Goal: Information Seeking & Learning: Check status

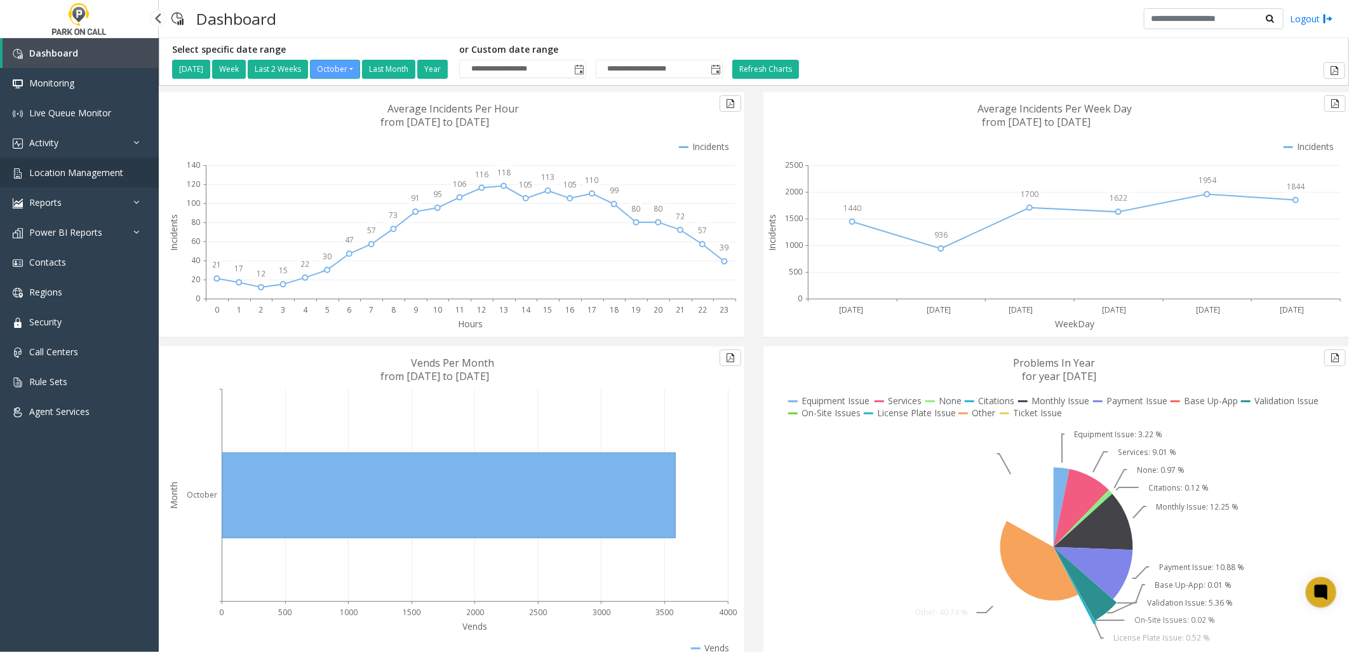
click at [88, 163] on link "Location Management" at bounding box center [79, 173] width 159 height 30
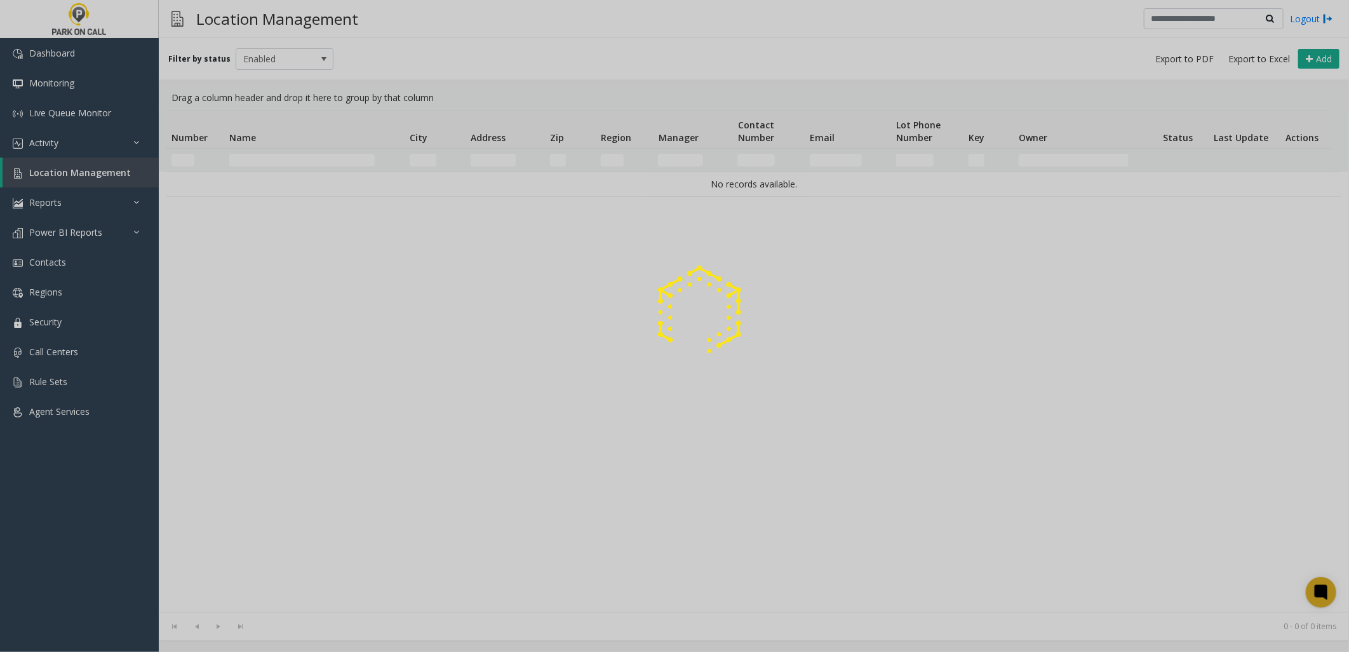
click at [280, 156] on div at bounding box center [674, 326] width 1349 height 652
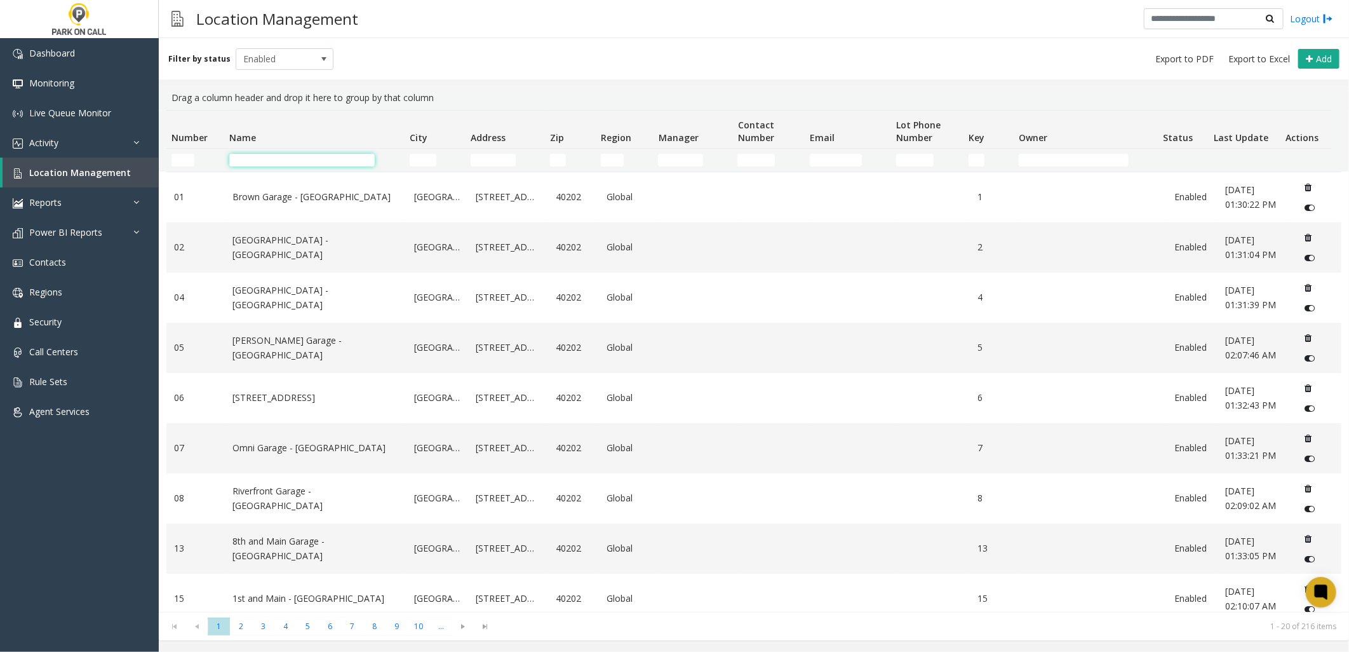
click at [290, 157] on input "Name Filter" at bounding box center [301, 160] width 145 height 13
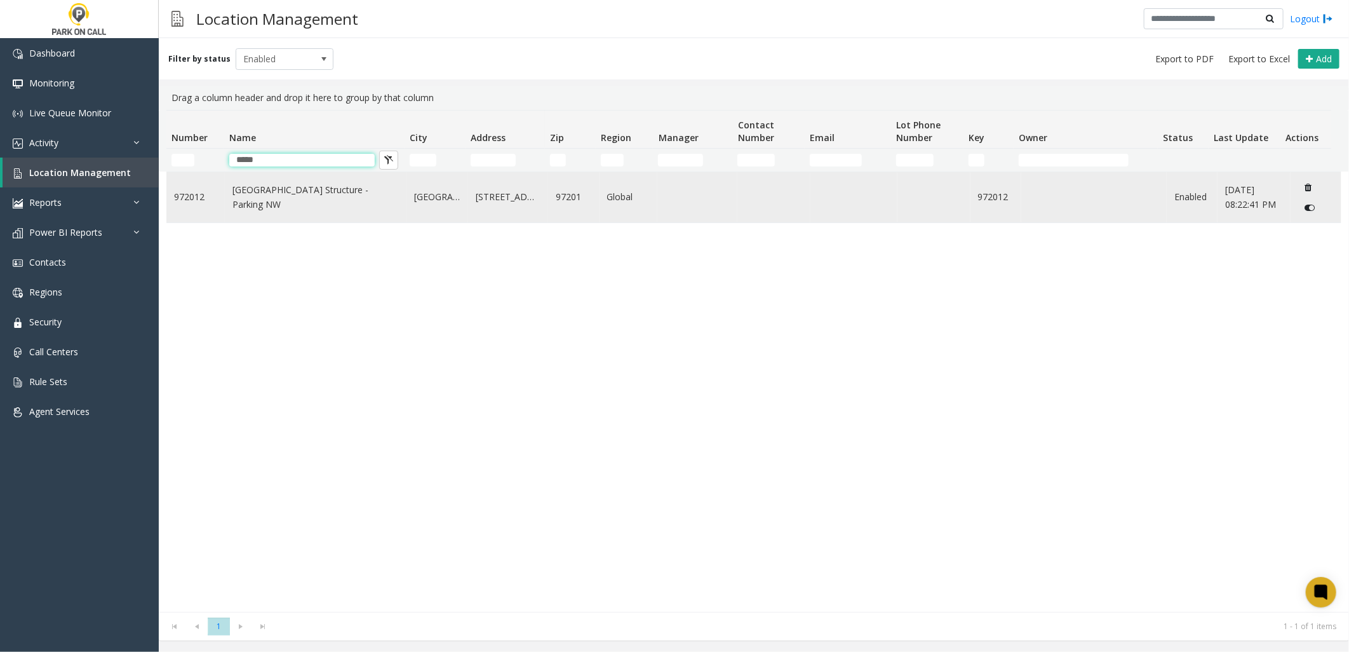
type input "*****"
click at [233, 195] on link "[GEOGRAPHIC_DATA] Structure - Parking NW" at bounding box center [315, 197] width 166 height 29
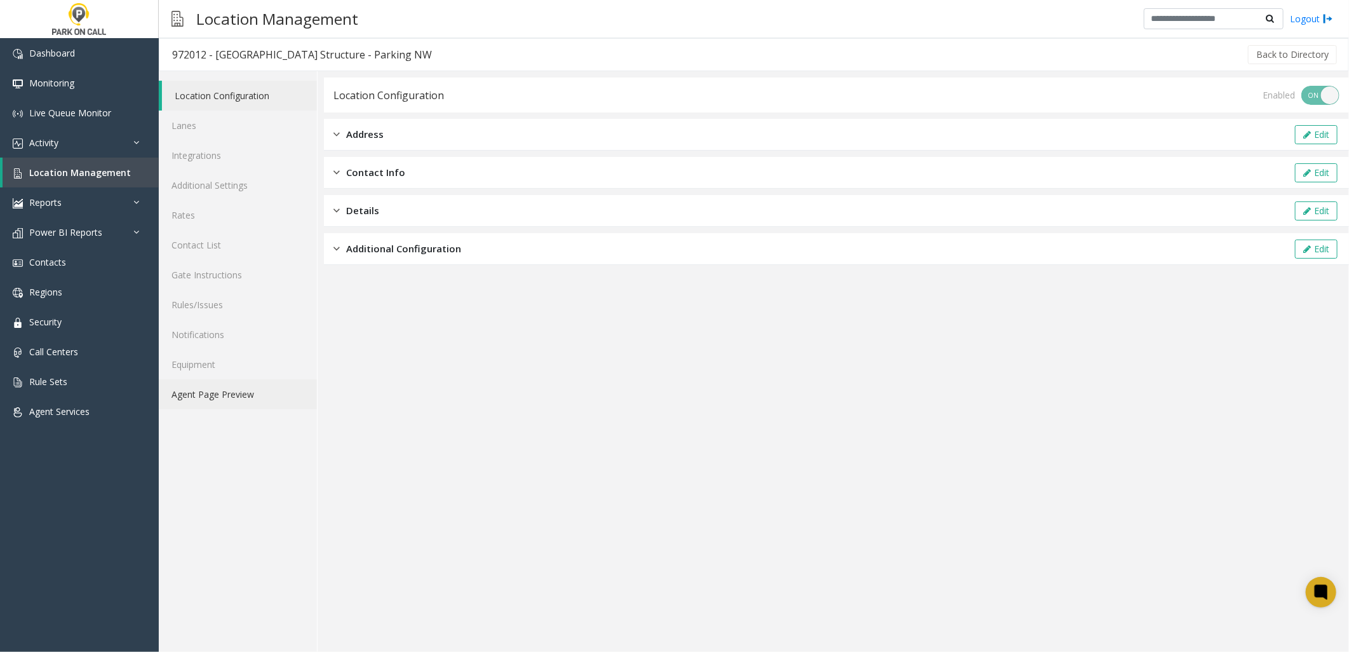
click at [246, 392] on link "Agent Page Preview" at bounding box center [238, 394] width 158 height 30
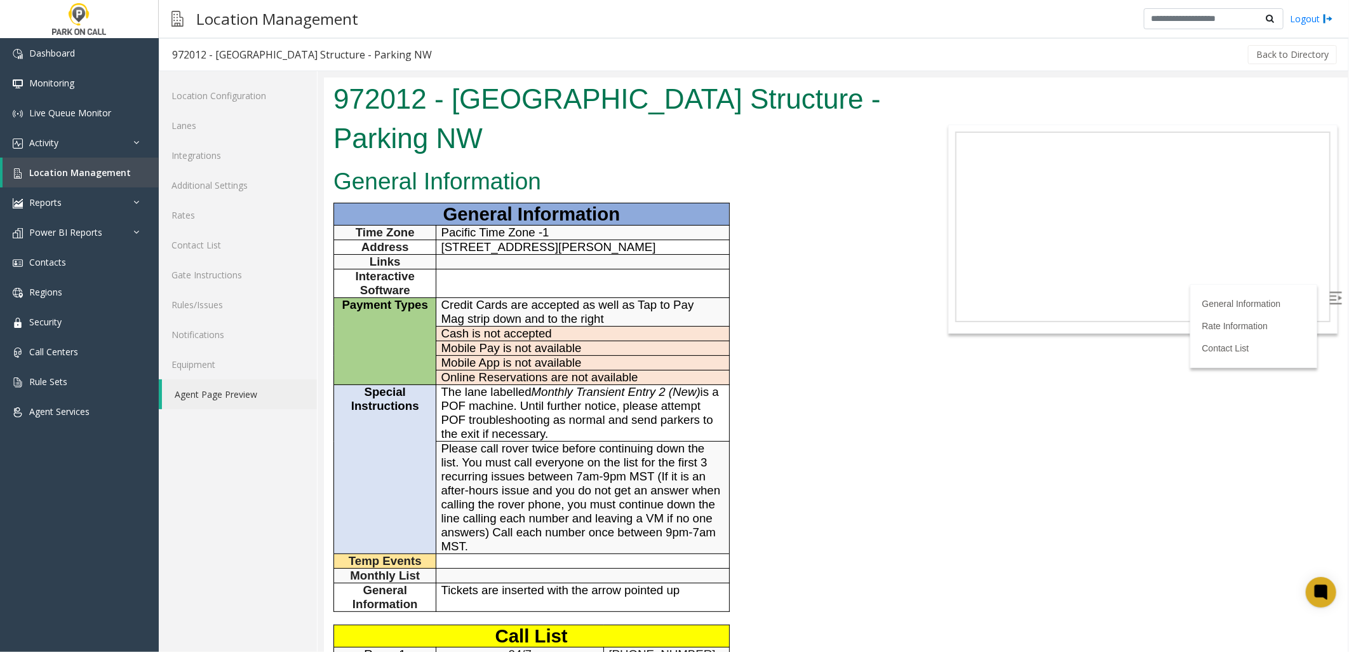
click at [544, 416] on span "The lane labelled Monthly Transient Entry 2 (New) is a POF machine. Until furth…" at bounding box center [580, 411] width 278 height 55
click at [506, 427] on span "The lane labelled Monthly Transient Entry 2 (New) is a POF machine. Until furth…" at bounding box center [580, 411] width 278 height 55
click at [511, 413] on span "The lane labelled Monthly Transient Entry 2 (New) is a POF machine. Until furth…" at bounding box center [580, 411] width 278 height 55
click at [51, 164] on link "Location Management" at bounding box center [81, 173] width 156 height 30
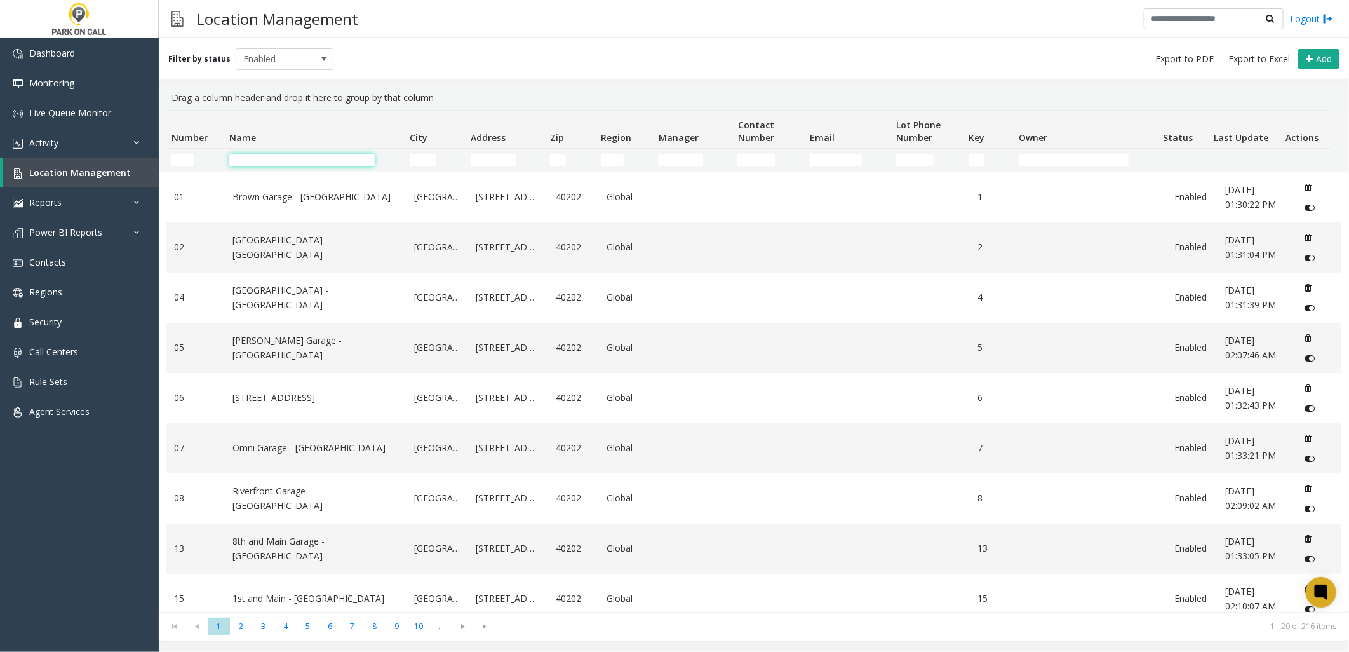
click at [343, 157] on input "Name Filter" at bounding box center [301, 160] width 145 height 13
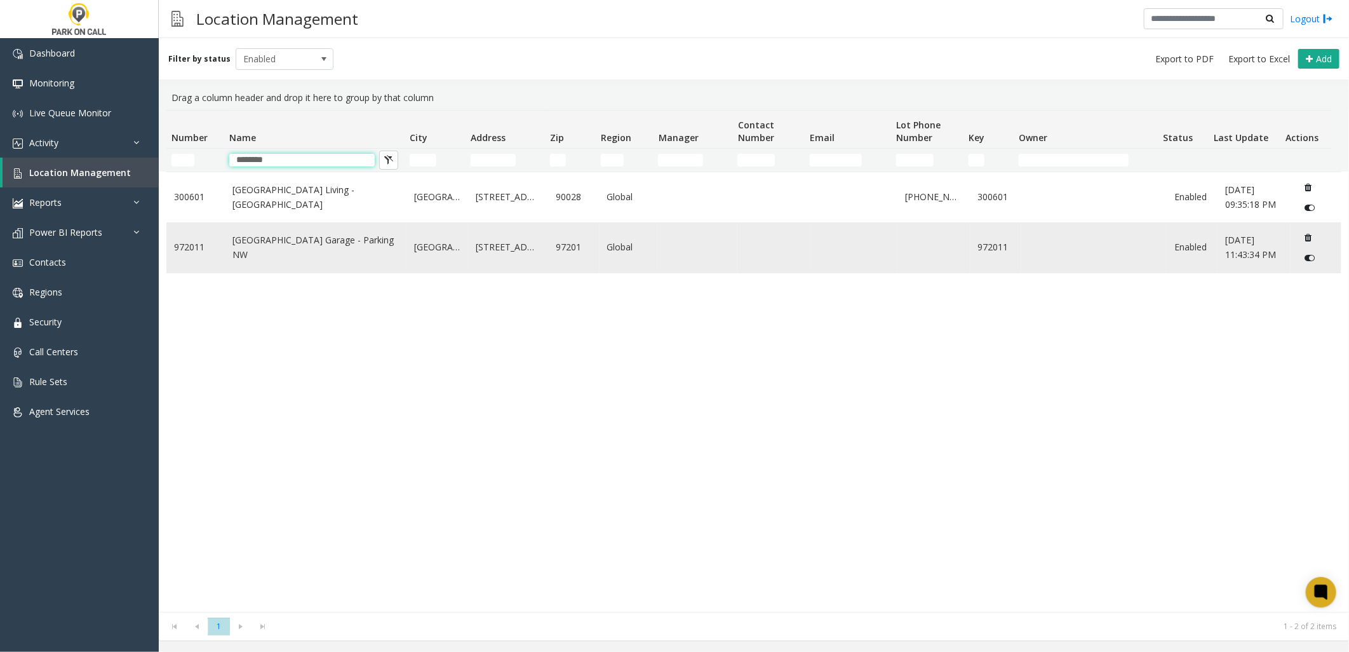
type input "********"
click at [272, 248] on link "[GEOGRAPHIC_DATA] Garage - Parking NW" at bounding box center [315, 247] width 166 height 29
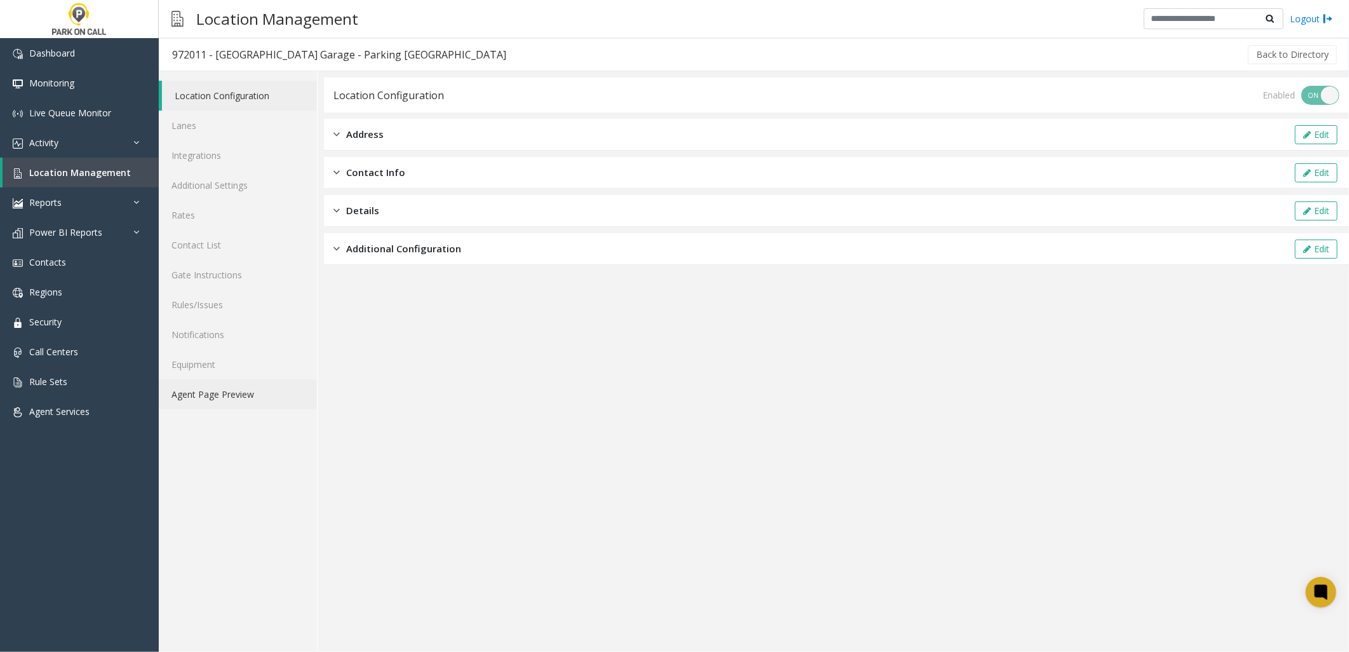
click at [201, 388] on link "Agent Page Preview" at bounding box center [238, 394] width 158 height 30
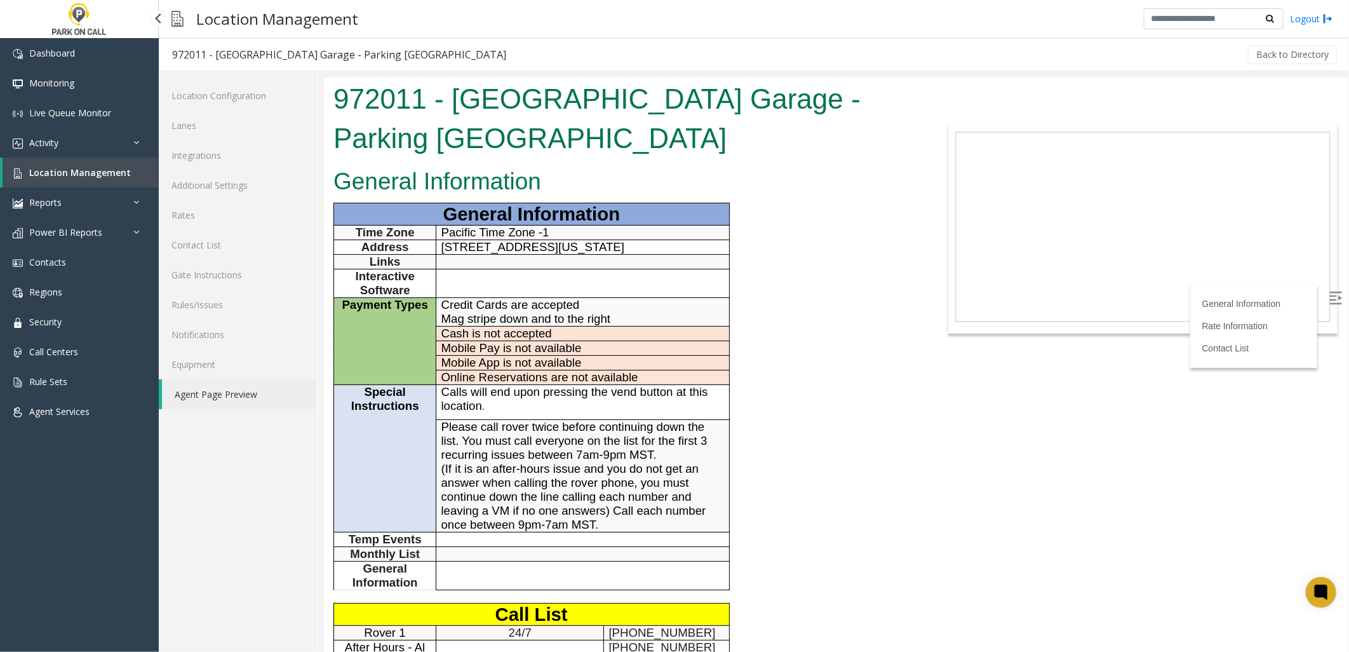
click at [43, 174] on span "Location Management" at bounding box center [80, 172] width 102 height 12
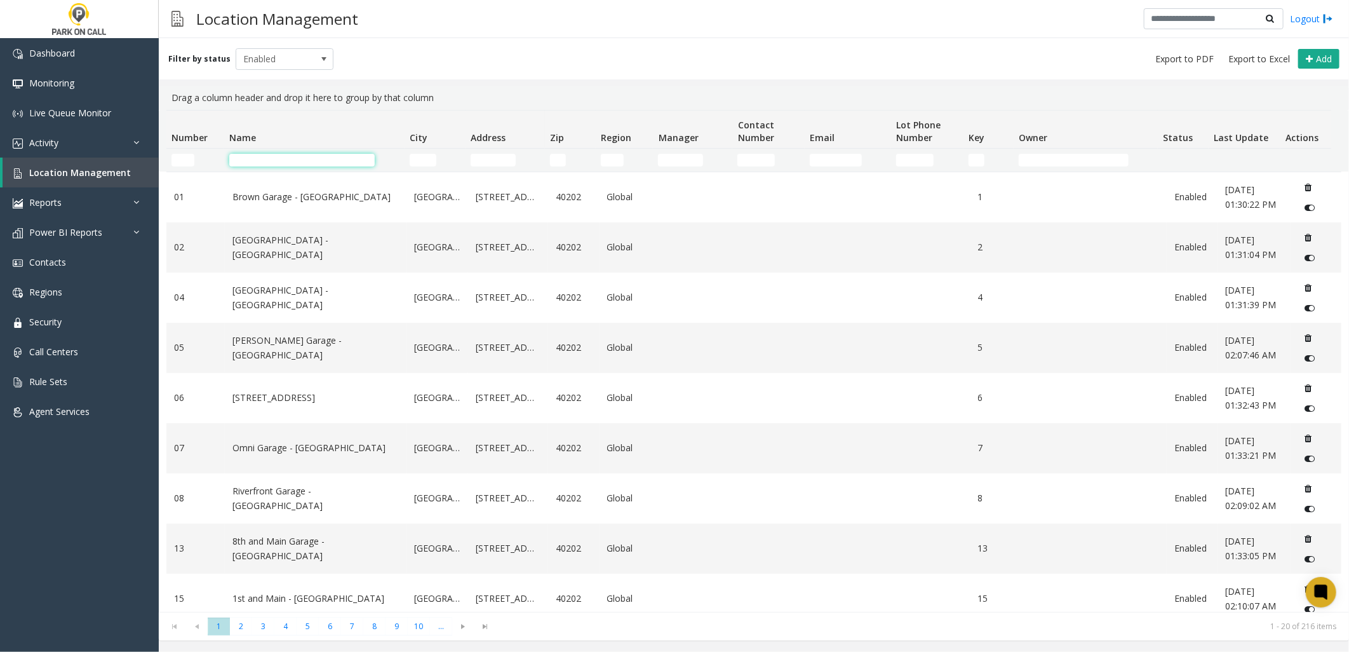
click at [256, 161] on input "Name Filter" at bounding box center [301, 160] width 145 height 13
click at [52, 140] on span "Activity" at bounding box center [43, 143] width 29 height 12
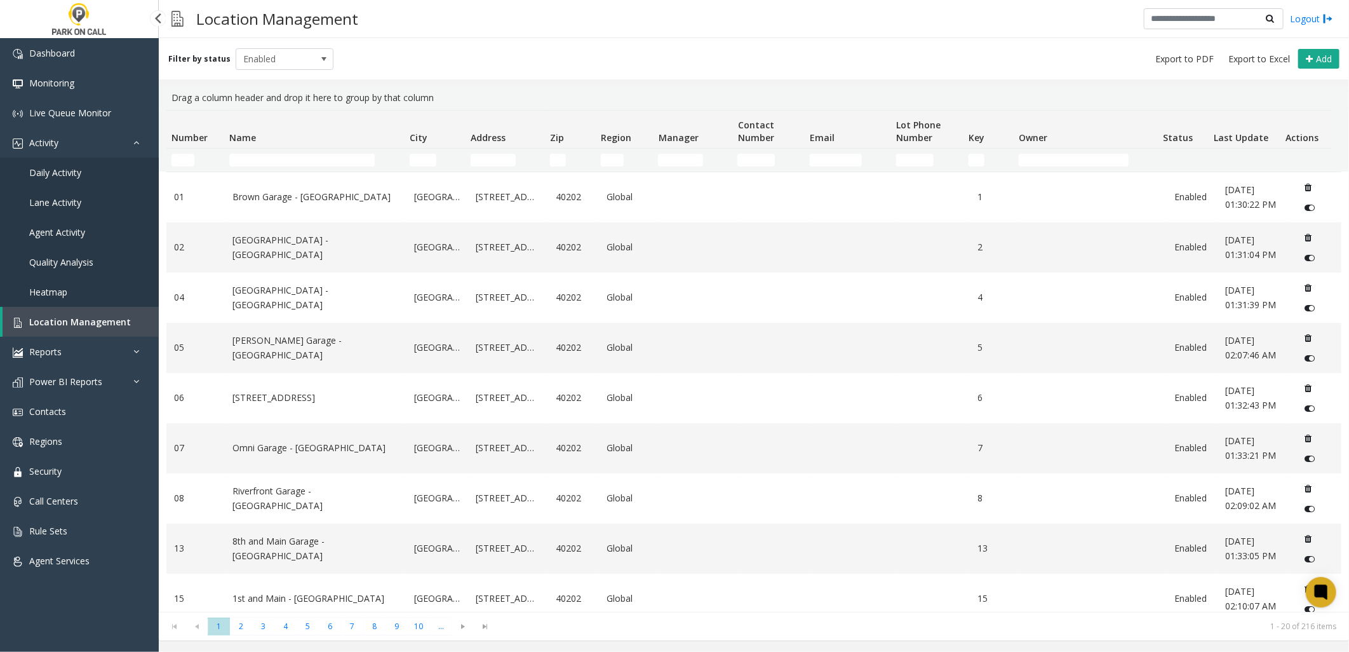
click at [64, 173] on span "Daily Activity" at bounding box center [55, 172] width 52 height 12
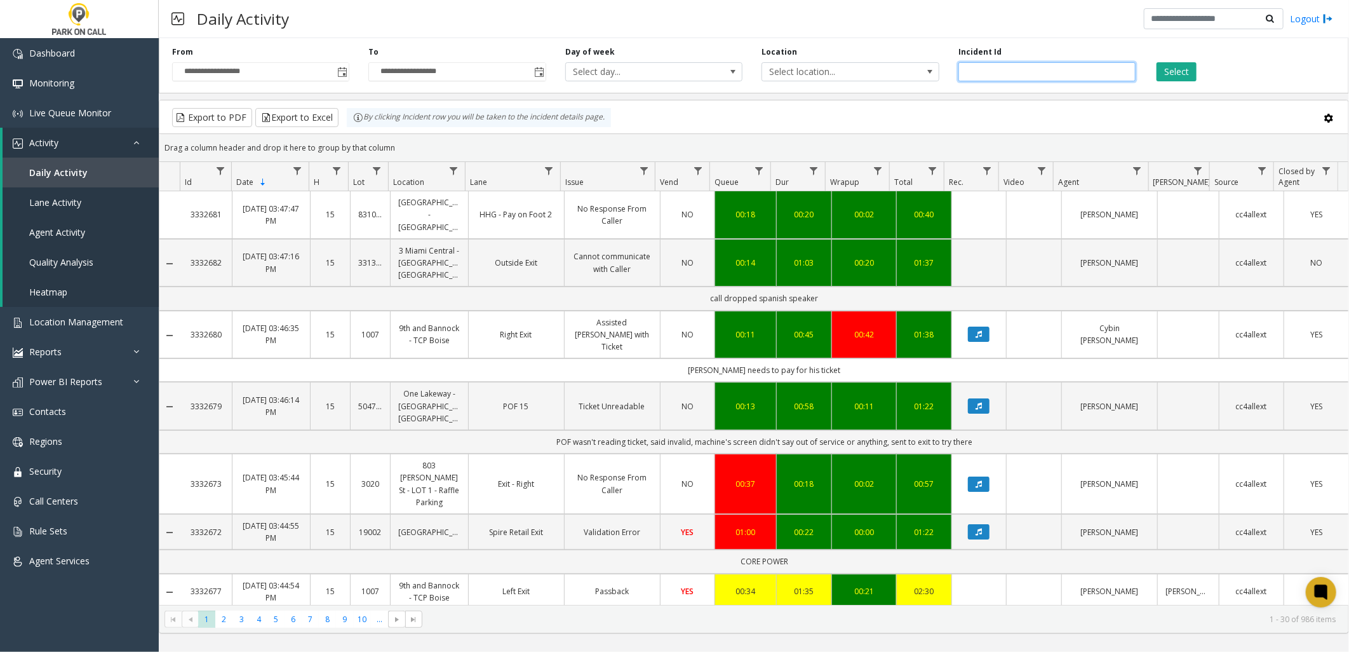
click at [1007, 79] on input "number" at bounding box center [1046, 71] width 177 height 19
type input "*******"
click at [1174, 75] on button "Select" at bounding box center [1177, 71] width 40 height 19
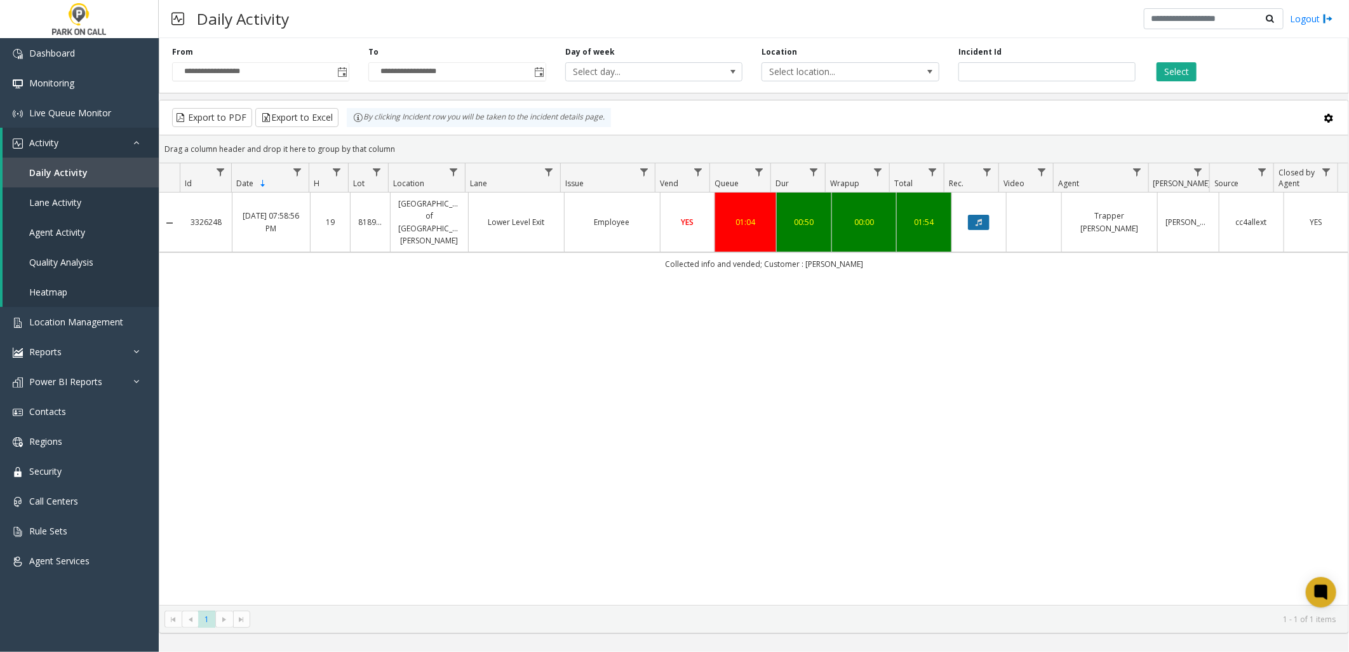
click at [976, 218] on icon "Data table" at bounding box center [979, 222] width 6 height 8
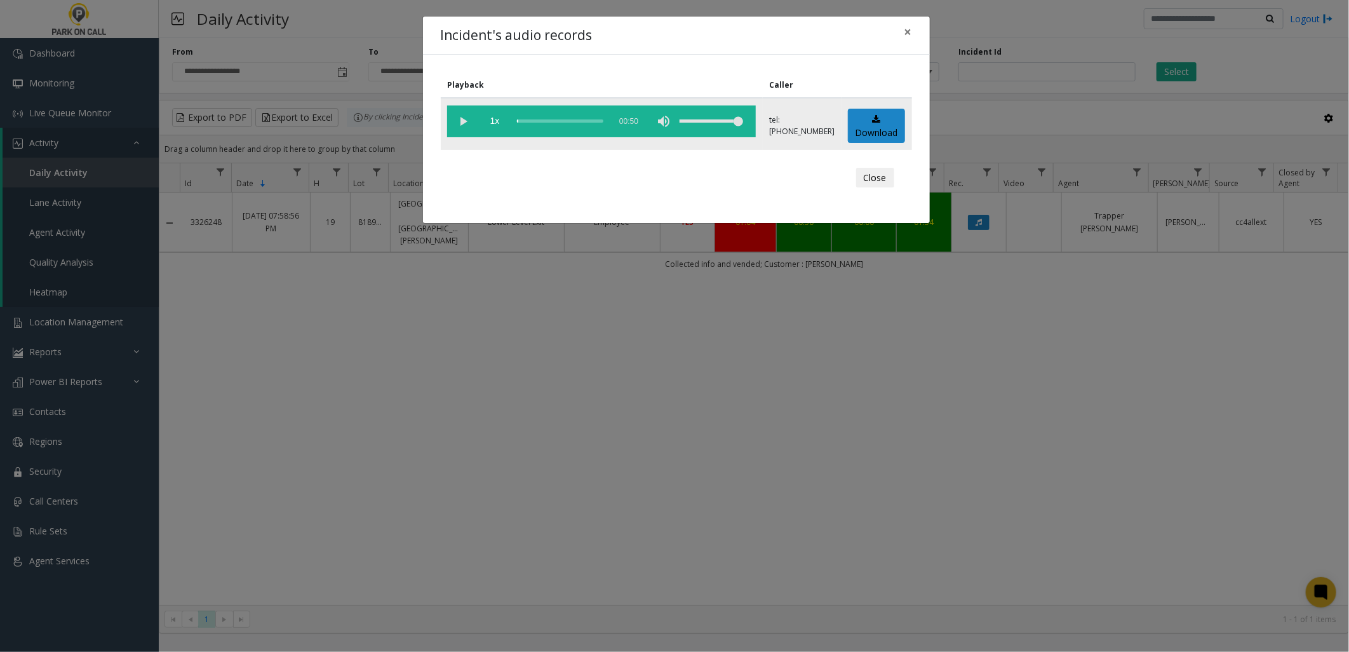
click at [470, 123] on vg-play-pause at bounding box center [463, 121] width 32 height 32
click at [501, 122] on span "1x" at bounding box center [495, 121] width 32 height 32
click at [494, 121] on span "1.5x" at bounding box center [495, 121] width 32 height 32
click at [494, 121] on span "2x" at bounding box center [495, 121] width 32 height 32
click at [494, 121] on span "0.5x" at bounding box center [495, 121] width 32 height 32
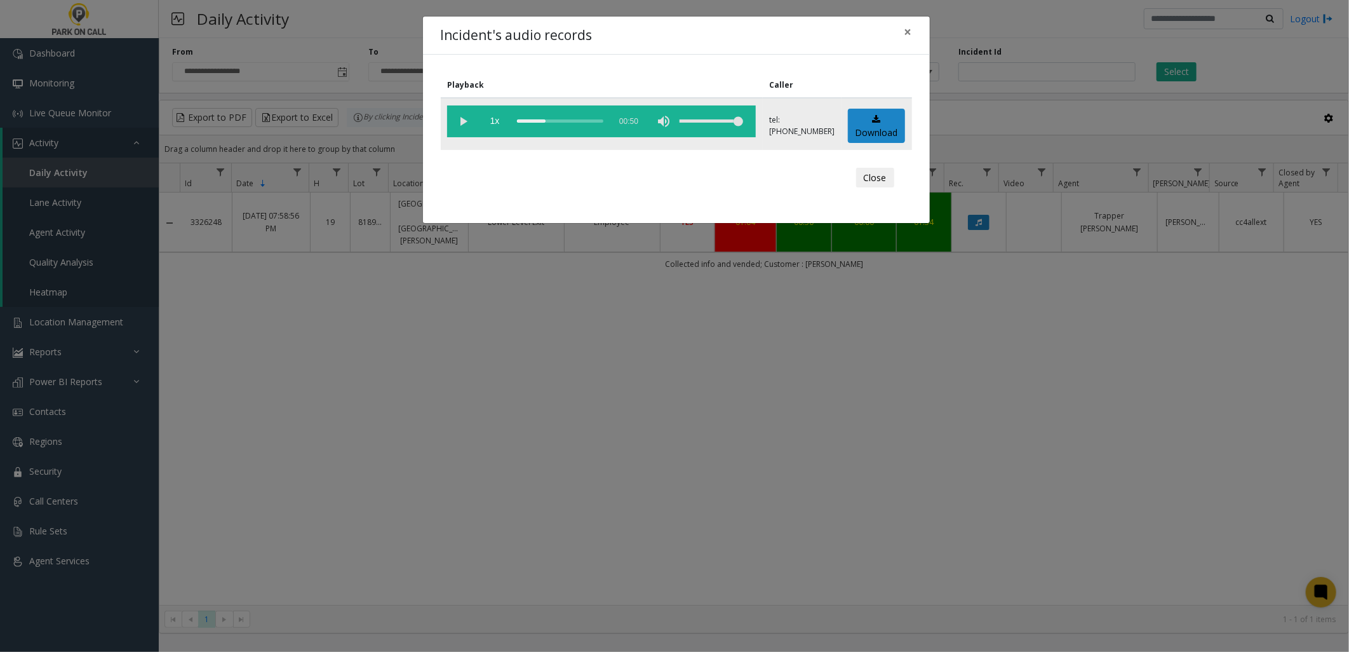
click at [547, 121] on div "scrub bar" at bounding box center [560, 121] width 86 height 32
click at [549, 119] on div "scrub bar" at bounding box center [560, 121] width 86 height 32
click at [516, 121] on vg-controls "1x 00:50" at bounding box center [601, 121] width 309 height 32
click at [517, 121] on div "scrub bar" at bounding box center [560, 121] width 86 height 32
click at [517, 119] on div "scrub bar" at bounding box center [560, 121] width 86 height 32
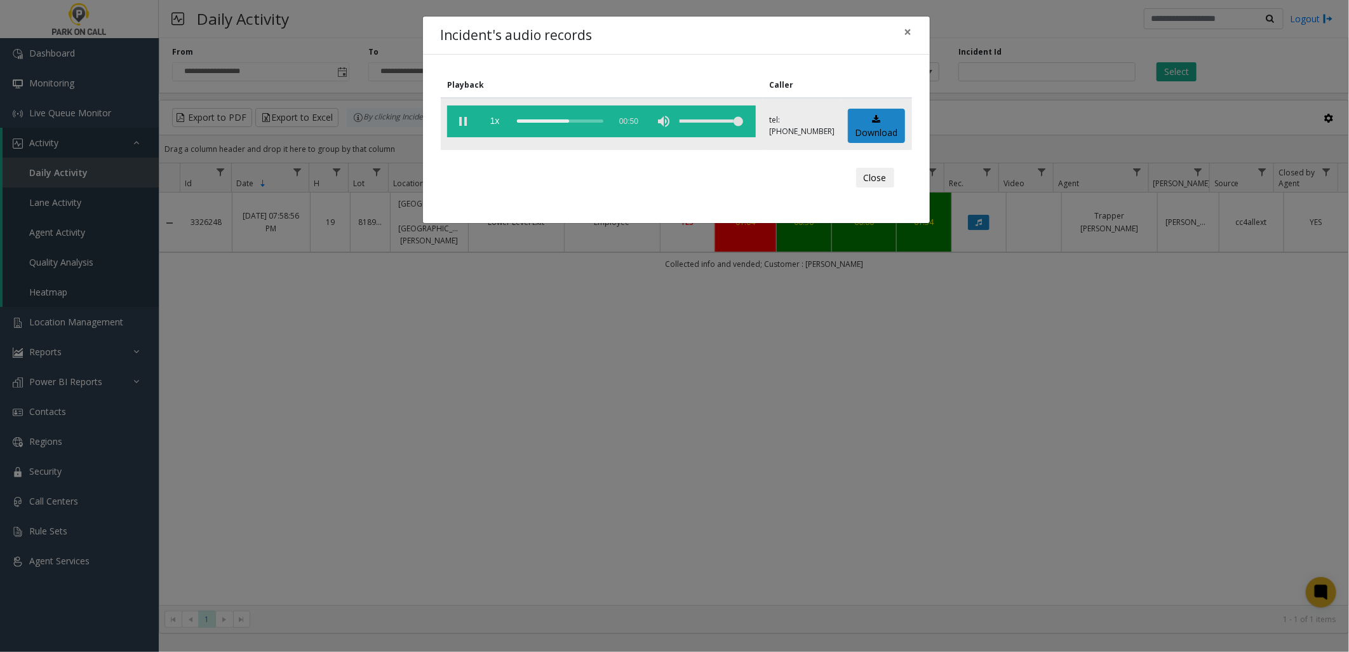
click at [455, 121] on vg-play-pause at bounding box center [463, 121] width 32 height 32
click at [1012, 433] on div "Incident's audio records × Playback Caller 1x 00:50 tel:[PHONE_NUMBER] Download…" at bounding box center [674, 326] width 1349 height 652
